Goal: Information Seeking & Learning: Check status

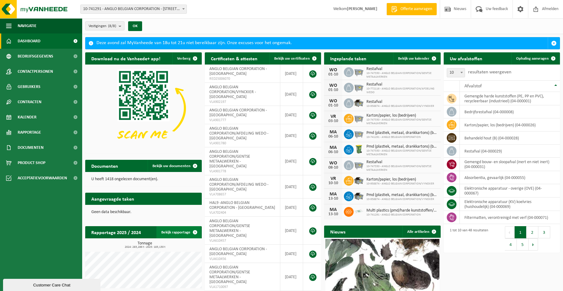
click at [183, 231] on link "Bekijk rapportage" at bounding box center [179, 232] width 45 height 12
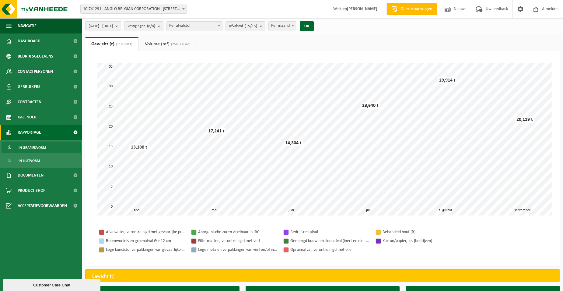
click at [113, 27] on span "2025-04-01 - 2025-09-30" at bounding box center [101, 26] width 24 height 9
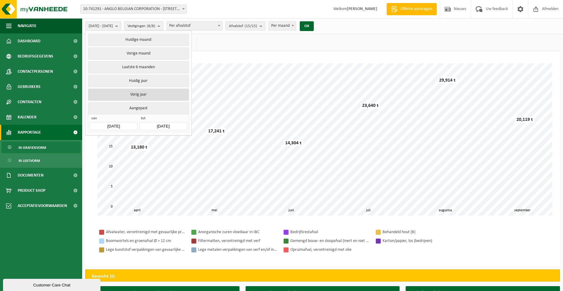
click at [134, 91] on button "Vorig jaar" at bounding box center [138, 95] width 101 height 12
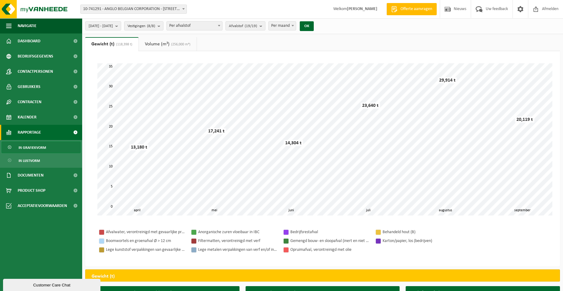
click at [153, 38] on link "Volume (m³) (256,000 m³)" at bounding box center [168, 44] width 58 height 14
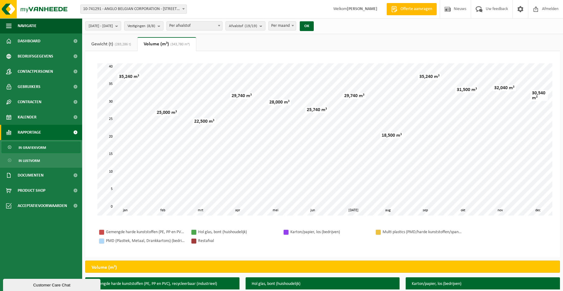
click at [118, 46] on span "(283,286 t)" at bounding box center [122, 45] width 18 height 4
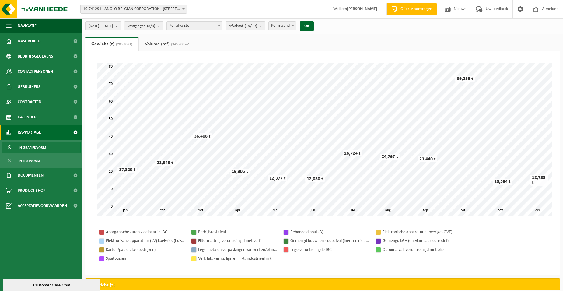
click at [154, 41] on link "Volume (m³) (343,780 m³)" at bounding box center [168, 44] width 58 height 14
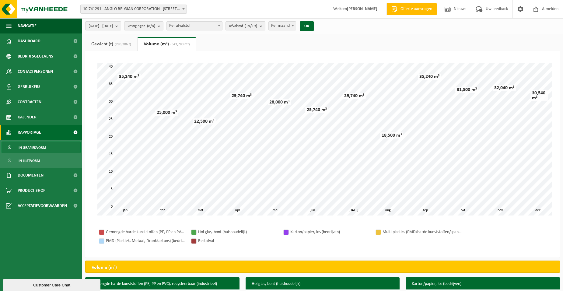
click at [109, 42] on link "Gewicht (t) (283,286 t)" at bounding box center [111, 44] width 52 height 14
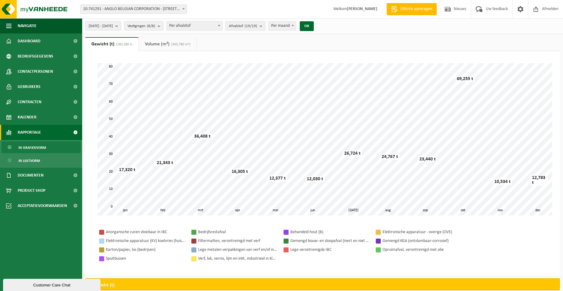
click at [356, 269] on div "Anorganische zuren vloeibaar in IBC Bedrijfsrestafval Behandeld hout (B) Elektr…" at bounding box center [322, 246] width 463 height 48
click at [481, 62] on div "Even geduld. Door de grote hoeveelheid gegevens duurt het laden even. feb mrt a…" at bounding box center [322, 139] width 463 height 164
click at [155, 44] on link "Volume (m³) (343,780 m³)" at bounding box center [168, 44] width 58 height 14
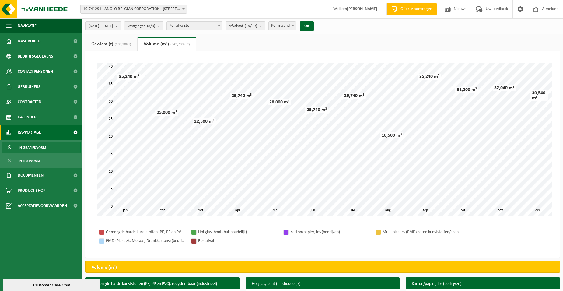
click at [122, 43] on span "(283,286 t)" at bounding box center [122, 45] width 18 height 4
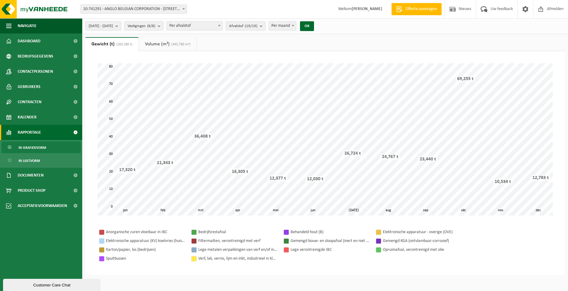
click at [194, 26] on span "Per afvalstof" at bounding box center [194, 26] width 55 height 9
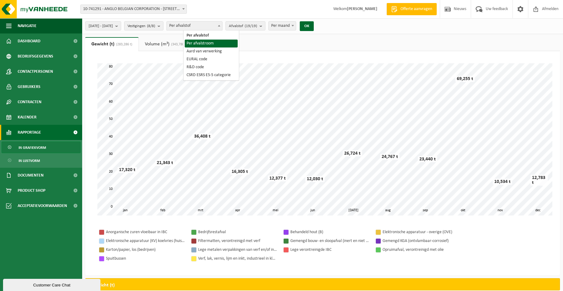
select select "2"
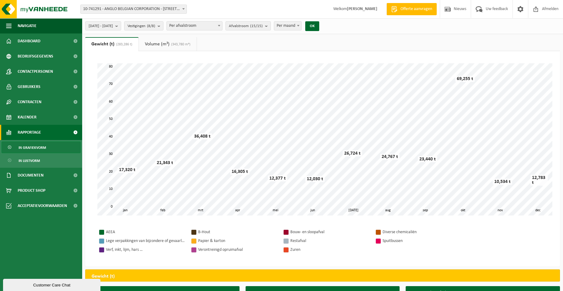
click at [188, 45] on span "(343,780 m³)" at bounding box center [180, 45] width 21 height 4
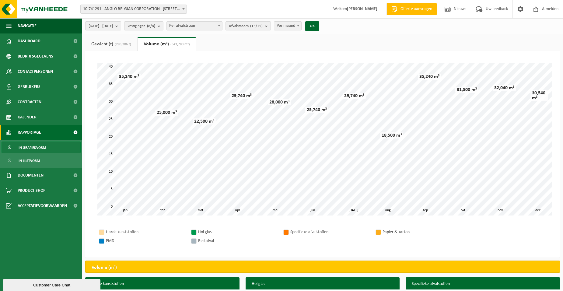
click at [110, 41] on link "Gewicht (t) (283,286 t)" at bounding box center [111, 44] width 52 height 14
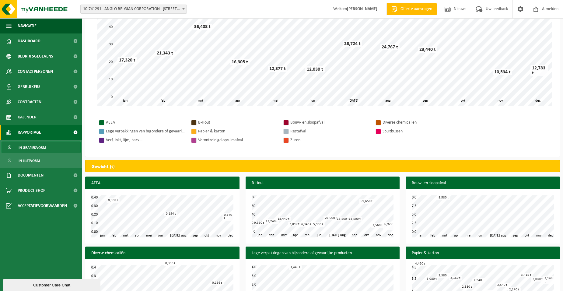
scroll to position [91, 0]
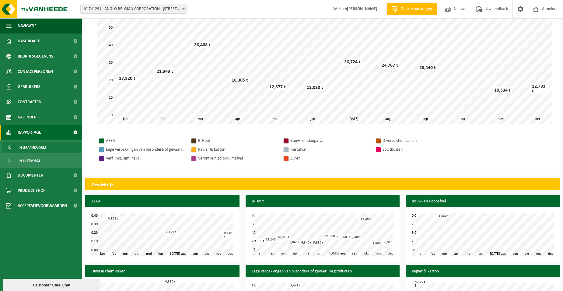
click at [22, 145] on span "In grafiekvorm" at bounding box center [32, 148] width 27 height 12
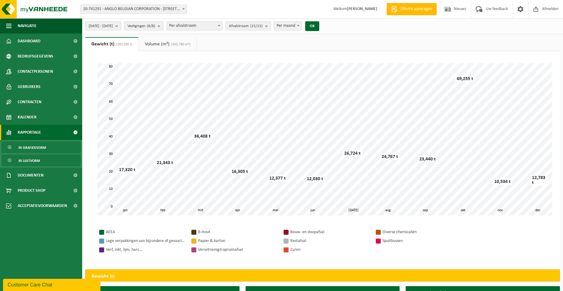
click at [26, 161] on span "In lijstvorm" at bounding box center [29, 161] width 21 height 12
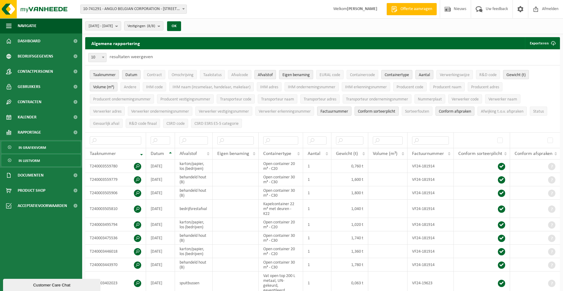
click at [33, 148] on span "In grafiekvorm" at bounding box center [32, 148] width 27 height 12
